Goal: Find specific page/section: Find specific page/section

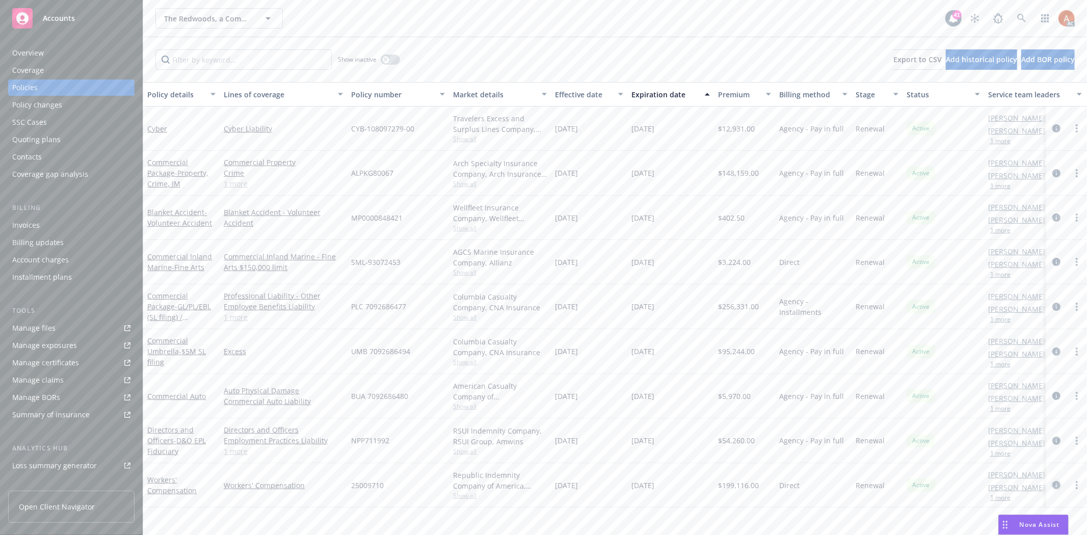
click at [1053, 486] on icon "circleInformation" at bounding box center [1057, 485] width 8 height 8
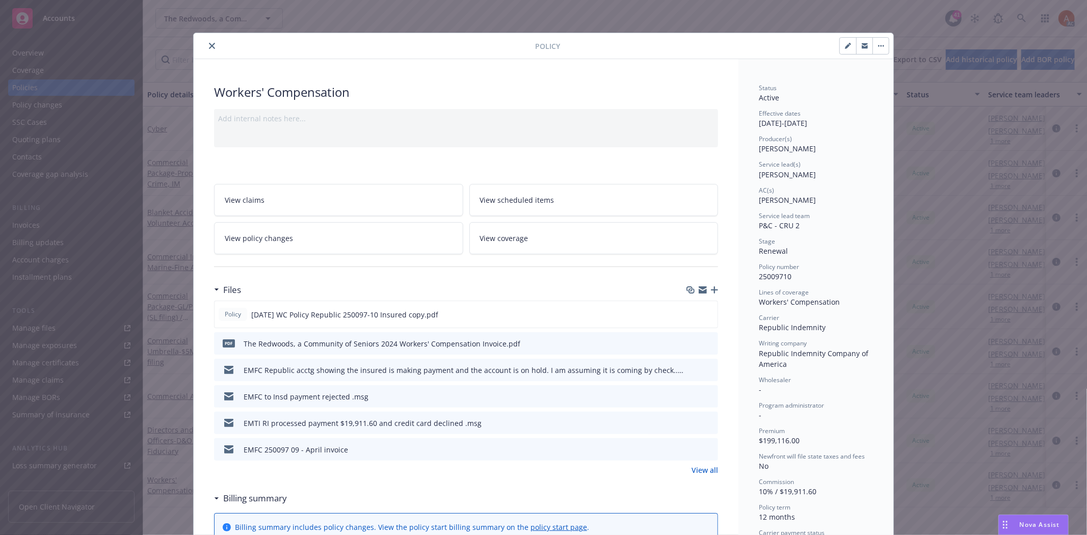
click at [704, 467] on link "View all" at bounding box center [705, 470] width 27 height 11
